Goal: Transaction & Acquisition: Purchase product/service

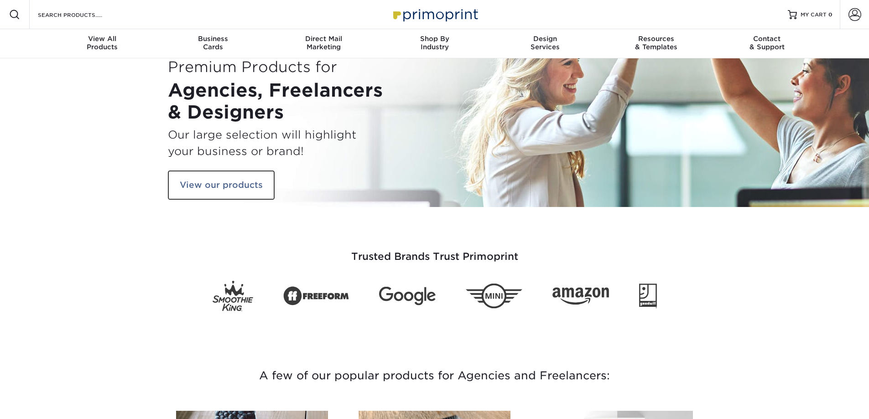
click at [13, 15] on span at bounding box center [14, 14] width 11 height 11
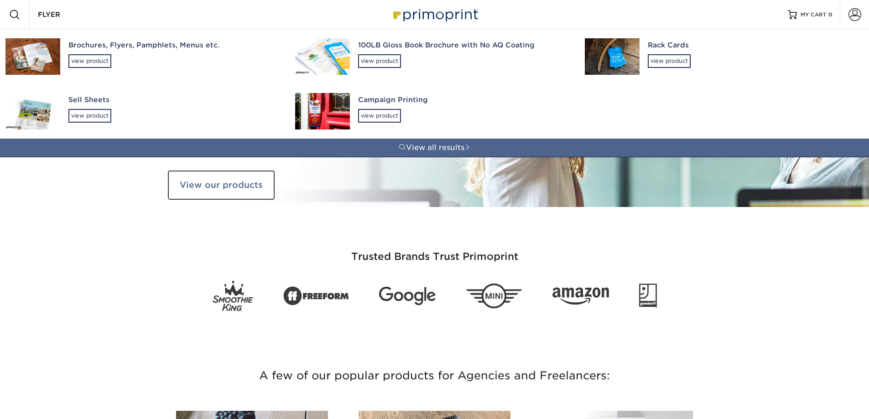
type input "FLYER"
click at [148, 46] on div "Brochures, Flyers, Pamphlets, Menus etc." at bounding box center [173, 45] width 210 height 10
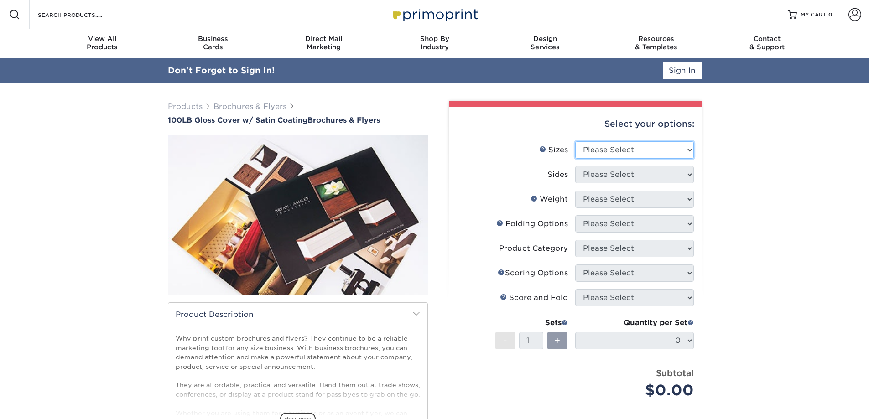
click at [629, 150] on select "Please Select 3.67" x 8.5" 4" x 8.5" 4" x 11" 4" x 12" 4.25" x 11" 5.5" x 8.5" …" at bounding box center [634, 149] width 119 height 17
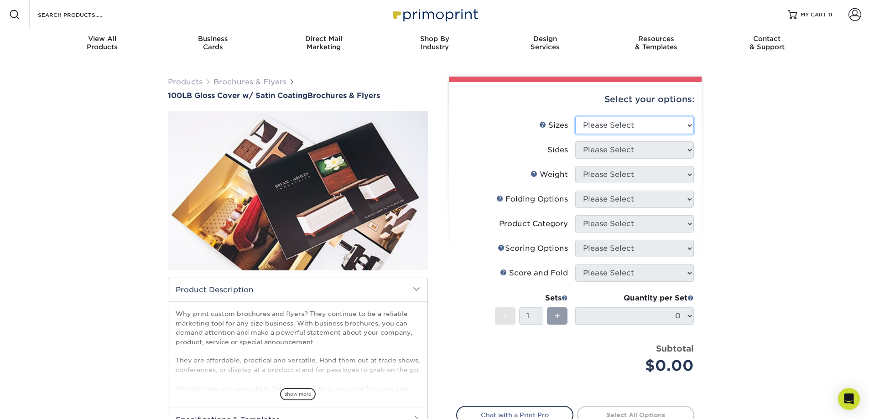
select select "5.50x8.50"
click at [575, 117] on select "Please Select 3.67" x 8.5" 4" x 8.5" 4" x 11" 4" x 12" 4.25" x 11" 5.5" x 8.5" …" at bounding box center [634, 125] width 119 height 17
click at [638, 147] on select "Please Select Print Both Sides Print Front Only" at bounding box center [634, 149] width 119 height 17
select select "13abbda7-1d64-4f25-8bb2-c179b224825d"
click at [575, 141] on select "Please Select Print Both Sides Print Front Only" at bounding box center [634, 149] width 119 height 17
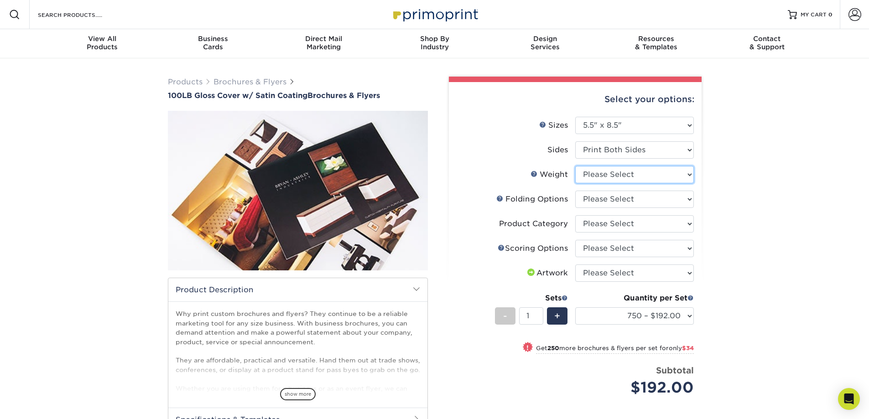
click at [619, 177] on select "Please Select 100LB" at bounding box center [634, 174] width 119 height 17
select select "100LB"
click at [575, 166] on select "Please Select 100LB" at bounding box center [634, 174] width 119 height 17
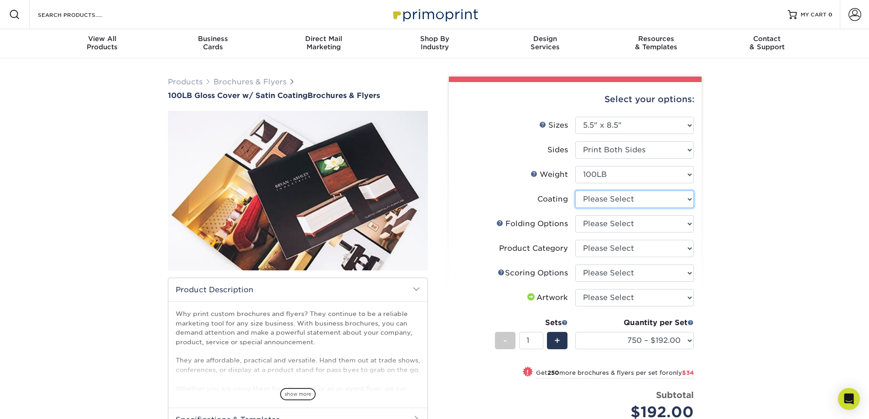
click at [622, 202] on select at bounding box center [634, 199] width 119 height 17
select select "1753ff32-3d28-4f95-990a-6fda0dbe3d7c"
click at [575, 191] on select at bounding box center [634, 199] width 119 height 17
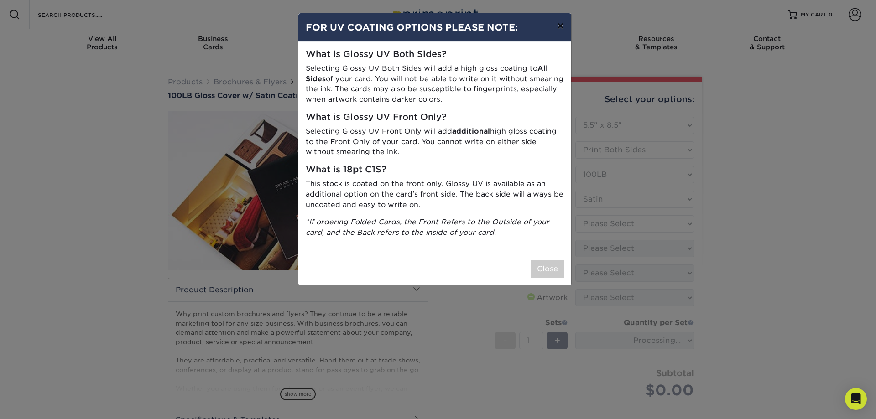
drag, startPoint x: 561, startPoint y: 25, endPoint x: 568, endPoint y: 27, distance: 7.5
click at [561, 25] on button "×" at bounding box center [560, 26] width 21 height 26
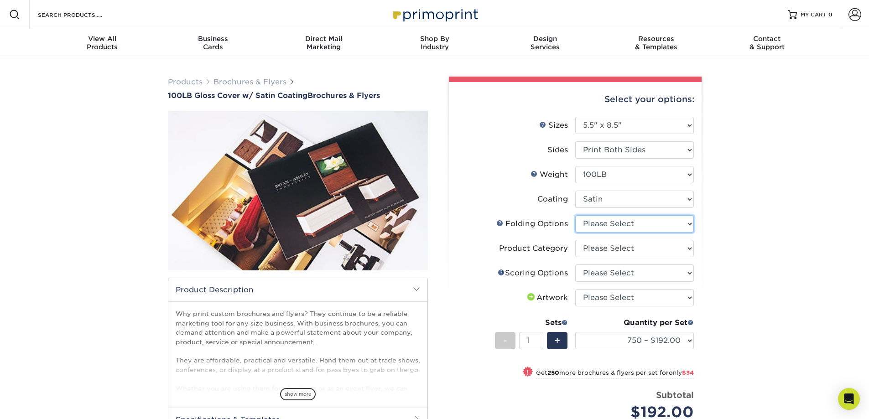
click at [688, 223] on select "Please Select FLAT - No Folding" at bounding box center [634, 223] width 119 height 17
select select "9b1d5825-34d1-4721-9874-ed79abb003d7"
click at [575, 215] on select "Please Select FLAT - No Folding" at bounding box center [634, 223] width 119 height 17
click at [667, 248] on select "Please Select Flyers and Brochures" at bounding box center [634, 248] width 119 height 17
select select "1a668080-6b7c-4174-b399-2c3833b27ef4"
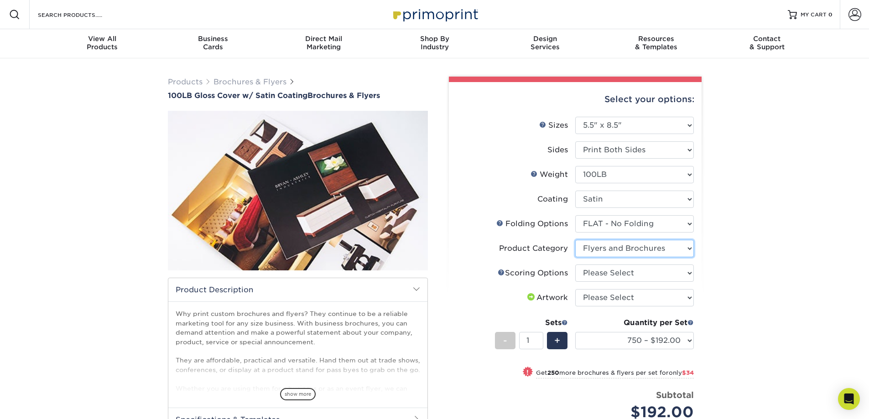
click at [575, 240] on select "Please Select Flyers and Brochures" at bounding box center [634, 248] width 119 height 17
click at [658, 274] on select "Please Select No Scoring One Score Two Scores" at bounding box center [634, 273] width 119 height 17
select select "16ebe401-5398-422d-8cb0-f3adbb82deb5"
click at [575, 265] on select "Please Select No Scoring One Score Two Scores" at bounding box center [634, 273] width 119 height 17
click at [713, 239] on div "Products Brochures & Flyers 100LB Gloss Cover w/ Satin Coating Brochures & Flye…" at bounding box center [434, 308] width 869 height 500
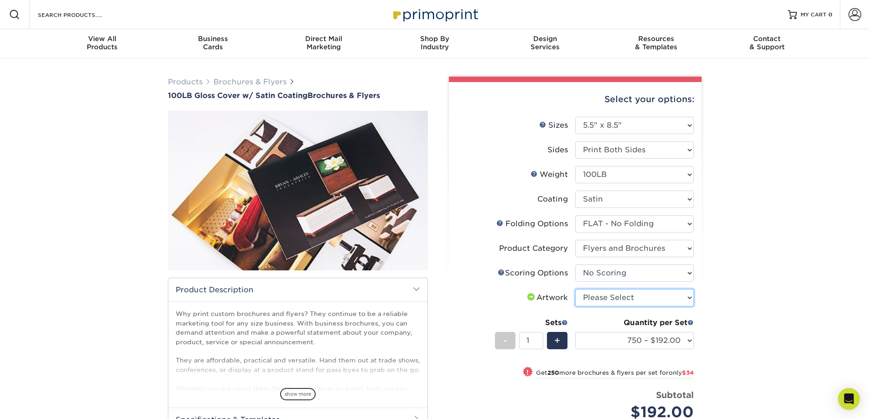
click at [648, 298] on select "Please Select I will upload files I need a design - $175" at bounding box center [634, 297] width 119 height 17
select select "upload"
click at [575, 289] on select "Please Select I will upload files I need a design - $175" at bounding box center [634, 297] width 119 height 17
click at [748, 282] on div "Products Brochures & Flyers 100LB Gloss Cover w/ Satin Coating Brochures & Flye…" at bounding box center [434, 308] width 869 height 500
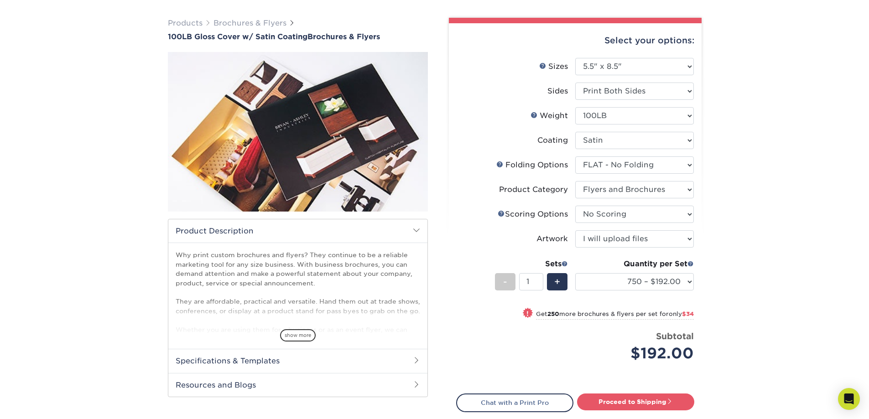
scroll to position [91, 0]
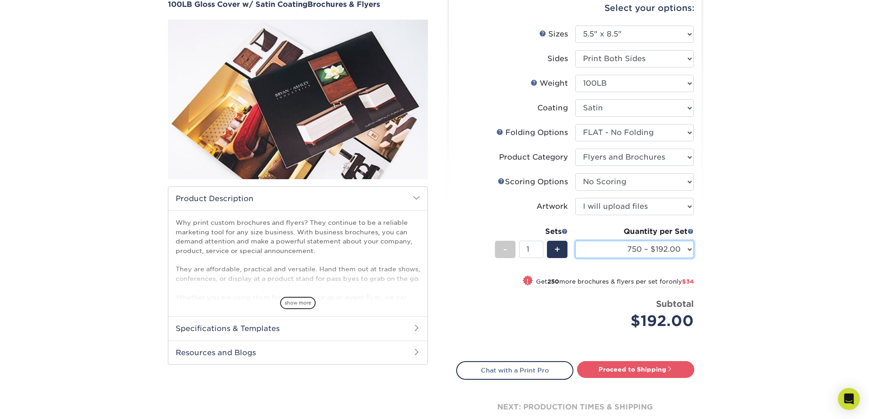
click at [675, 245] on select "750 – $192.00 1000 – $226.00 1500 – $253.00 2000 – $274.00 2500 – $342.00 3000 …" at bounding box center [634, 249] width 119 height 17
click at [785, 83] on div "Products Brochures & Flyers 100LB Gloss Cover w/ Satin Coating Brochures & Flye…" at bounding box center [434, 217] width 869 height 500
click at [681, 247] on select "750 – $192.00 1000 – $226.00 1500 – $253.00 2000 – $274.00 2500 – $342.00 3000 …" at bounding box center [634, 249] width 119 height 17
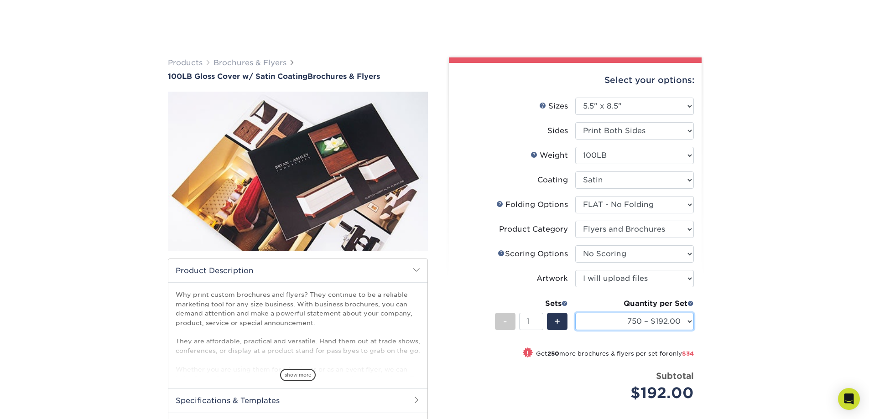
scroll to position [0, 0]
